Goal: Task Accomplishment & Management: Manage account settings

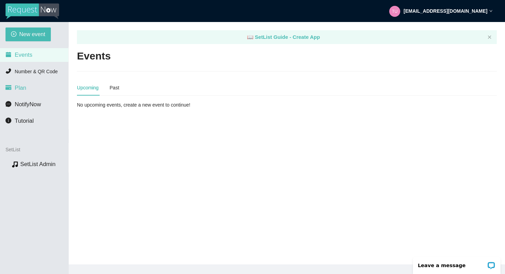
click at [18, 89] on span "Plan" at bounding box center [21, 88] width 12 height 7
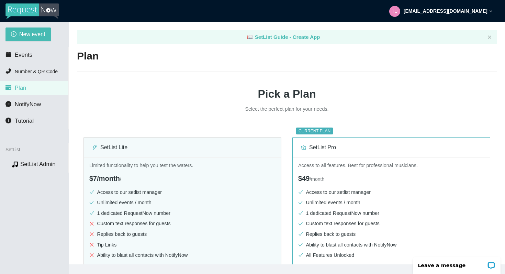
click at [430, 9] on strong "[EMAIL_ADDRESS][DOMAIN_NAME]" at bounding box center [446, 11] width 84 height 6
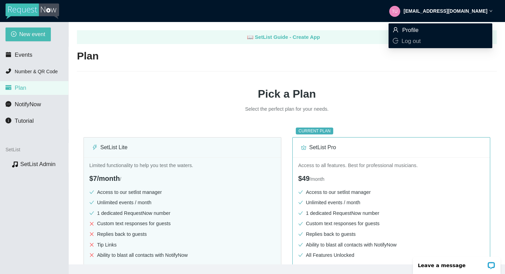
click at [408, 31] on span "Profile" at bounding box center [411, 30] width 17 height 7
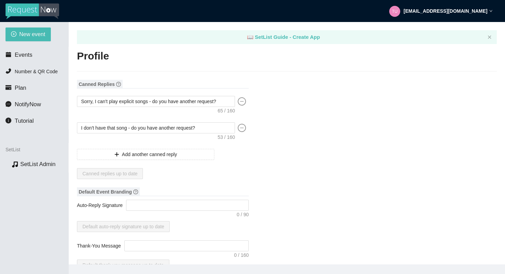
type input "Hipster Mama Productions"
type input "DJ"
type input "(303) 514-0000"
type input "turi@hipstermamaproductions.com"
click at [22, 90] on span "Plan" at bounding box center [21, 88] width 12 height 7
